Goal: Task Accomplishment & Management: Complete application form

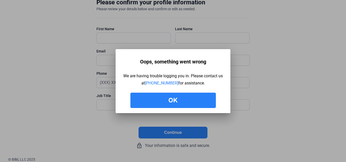
click at [170, 100] on button "Ok" at bounding box center [173, 99] width 86 height 15
